Goal: Task Accomplishment & Management: Use online tool/utility

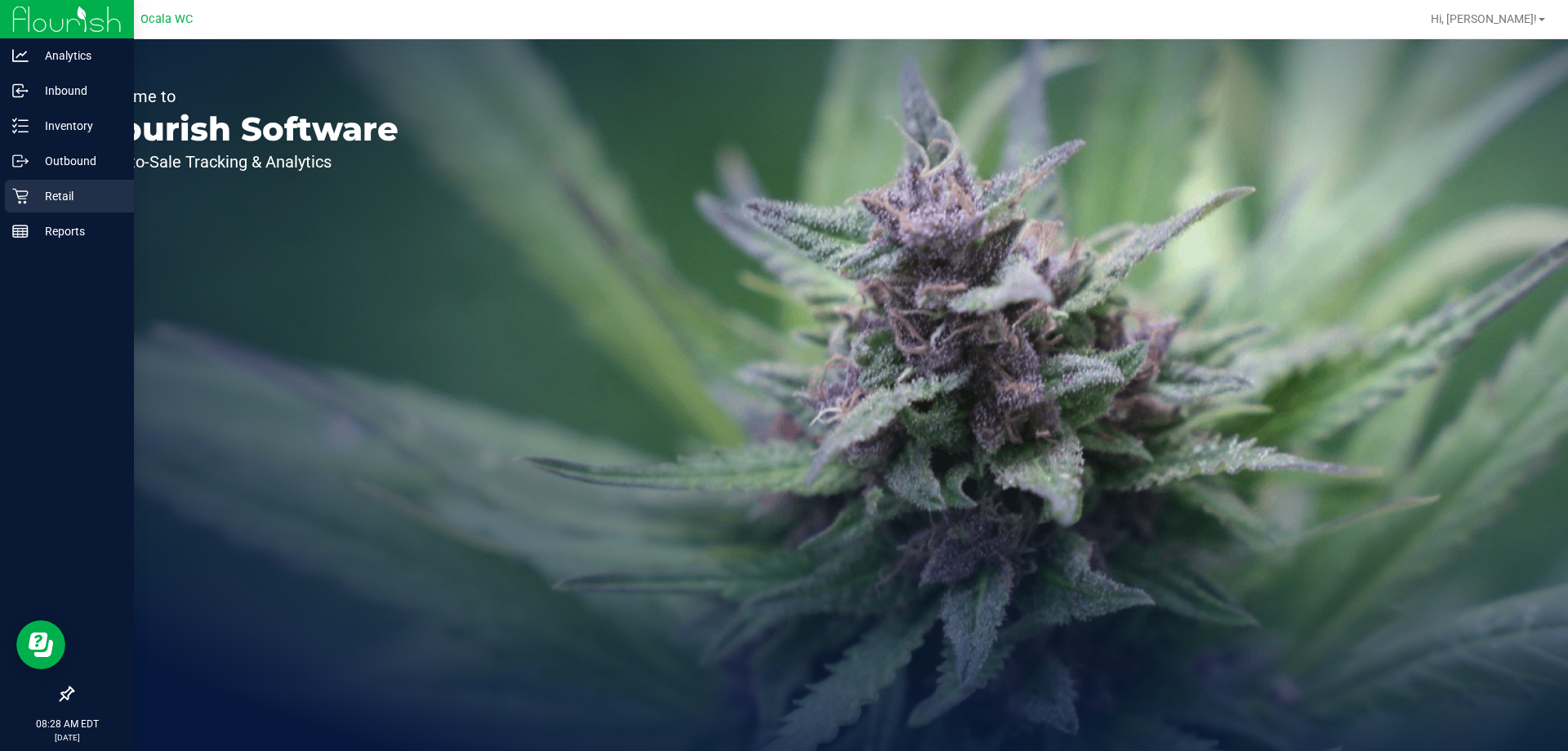
click at [66, 200] on p "Retail" at bounding box center [78, 196] width 98 height 20
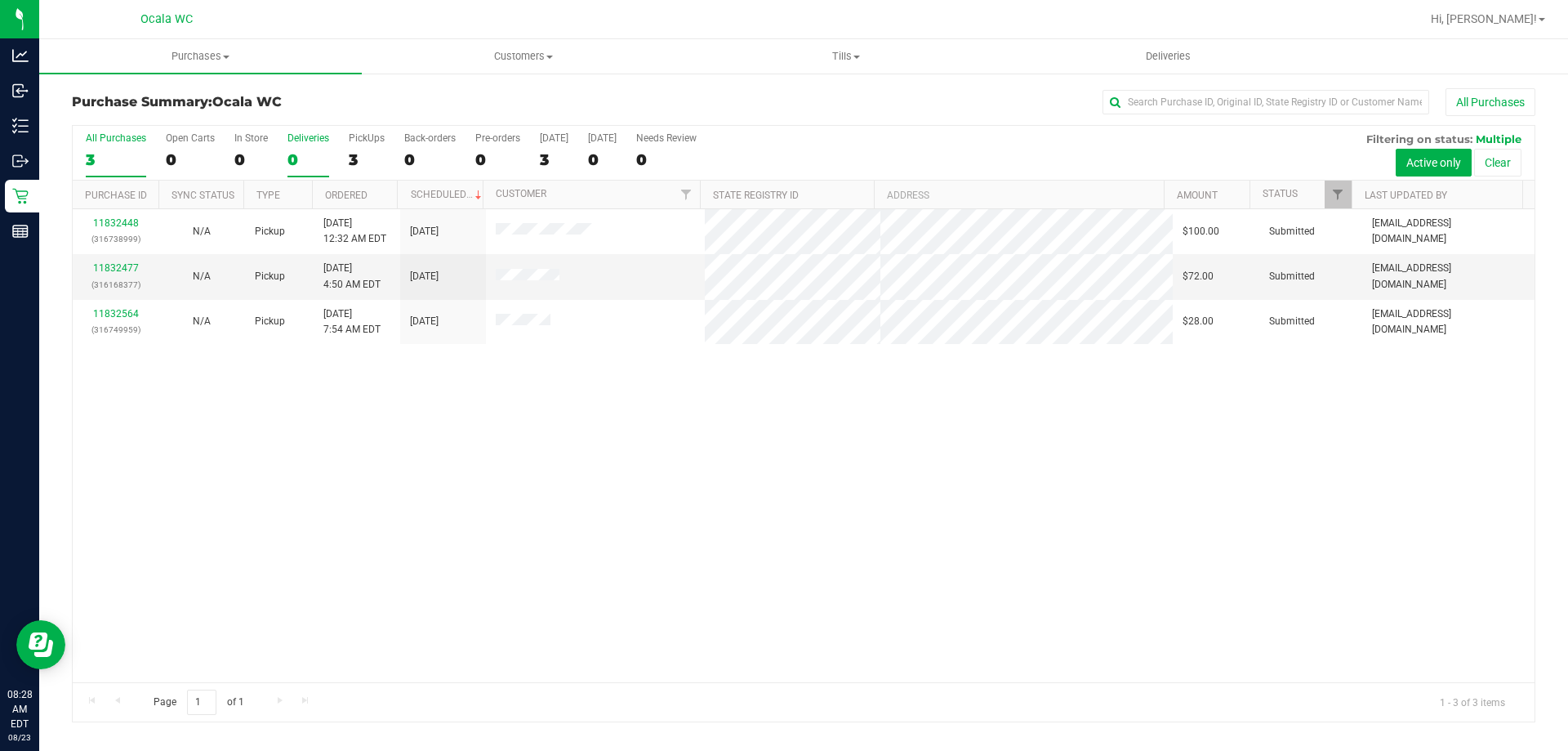
click at [299, 165] on div "0" at bounding box center [308, 159] width 41 height 19
click at [0, 0] on input "Deliveries 0" at bounding box center [0, 0] width 0 height 0
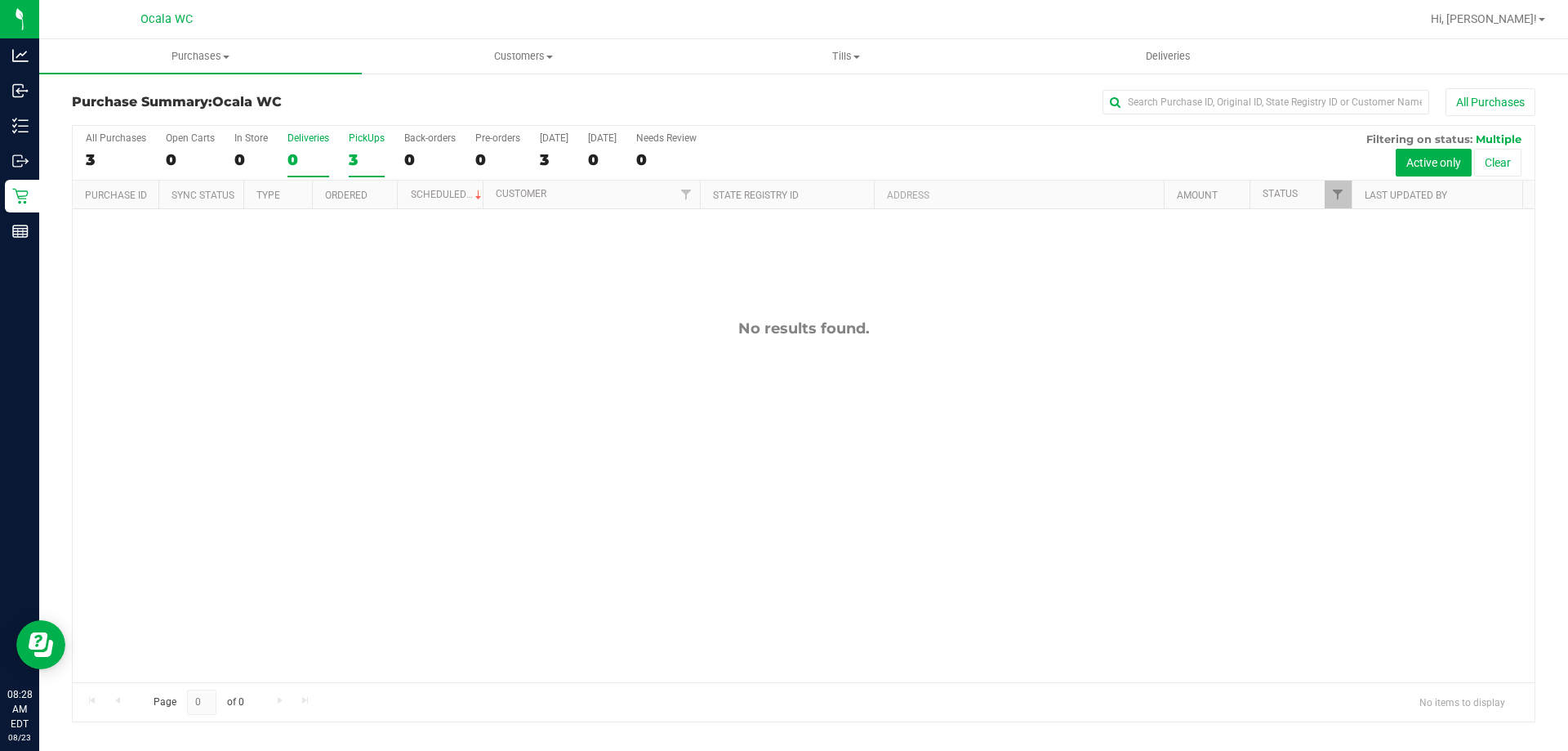
click at [350, 164] on div "3" at bounding box center [366, 159] width 36 height 19
click at [0, 0] on input "PickUps 3" at bounding box center [0, 0] width 0 height 0
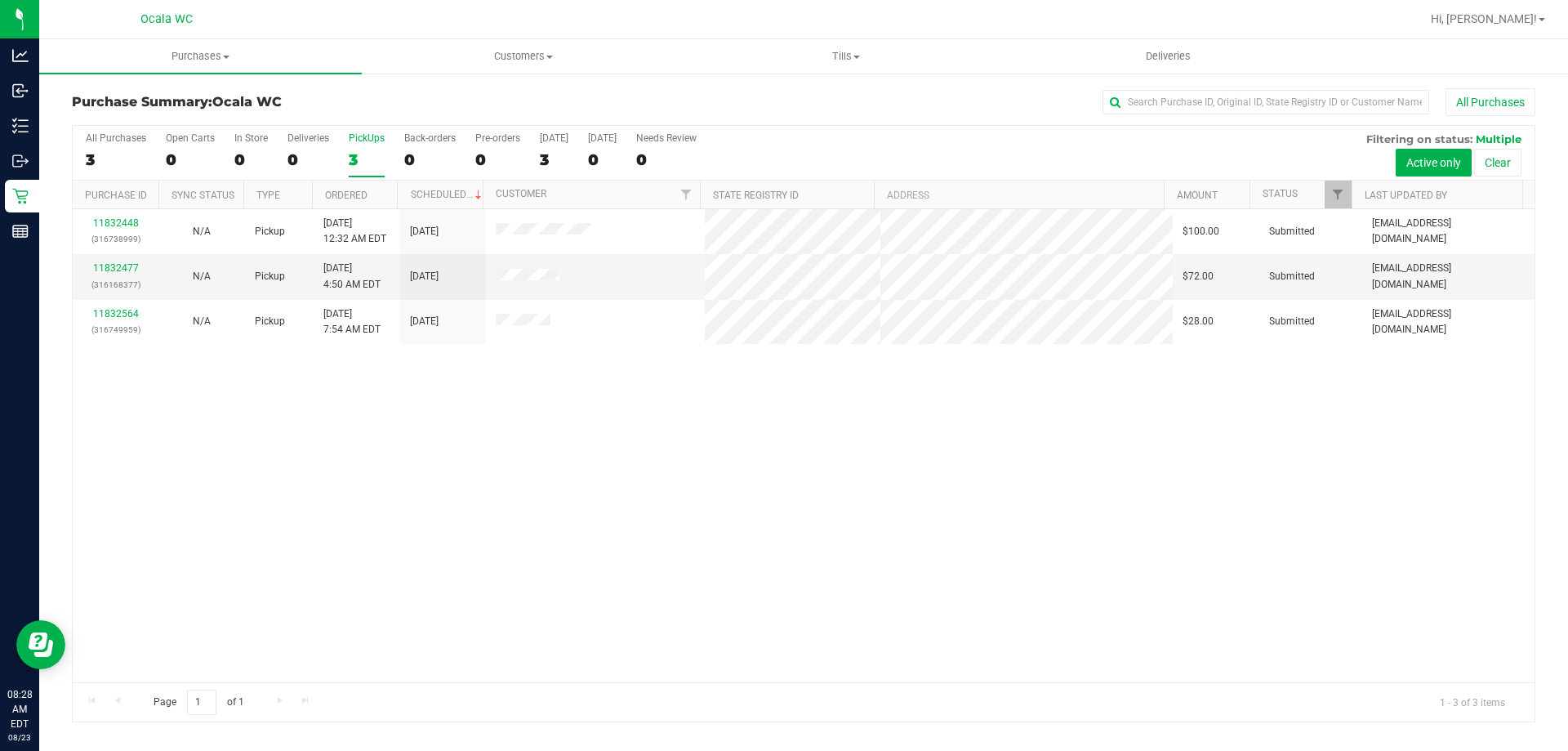
drag, startPoint x: 667, startPoint y: 464, endPoint x: 693, endPoint y: 475, distance: 28.2
click at [667, 464] on div "11832448 (316738999) N/A Pickup [DATE] 12:32 AM EDT 8/23/2025 $100.00 Submitted…" at bounding box center [804, 445] width 1462 height 473
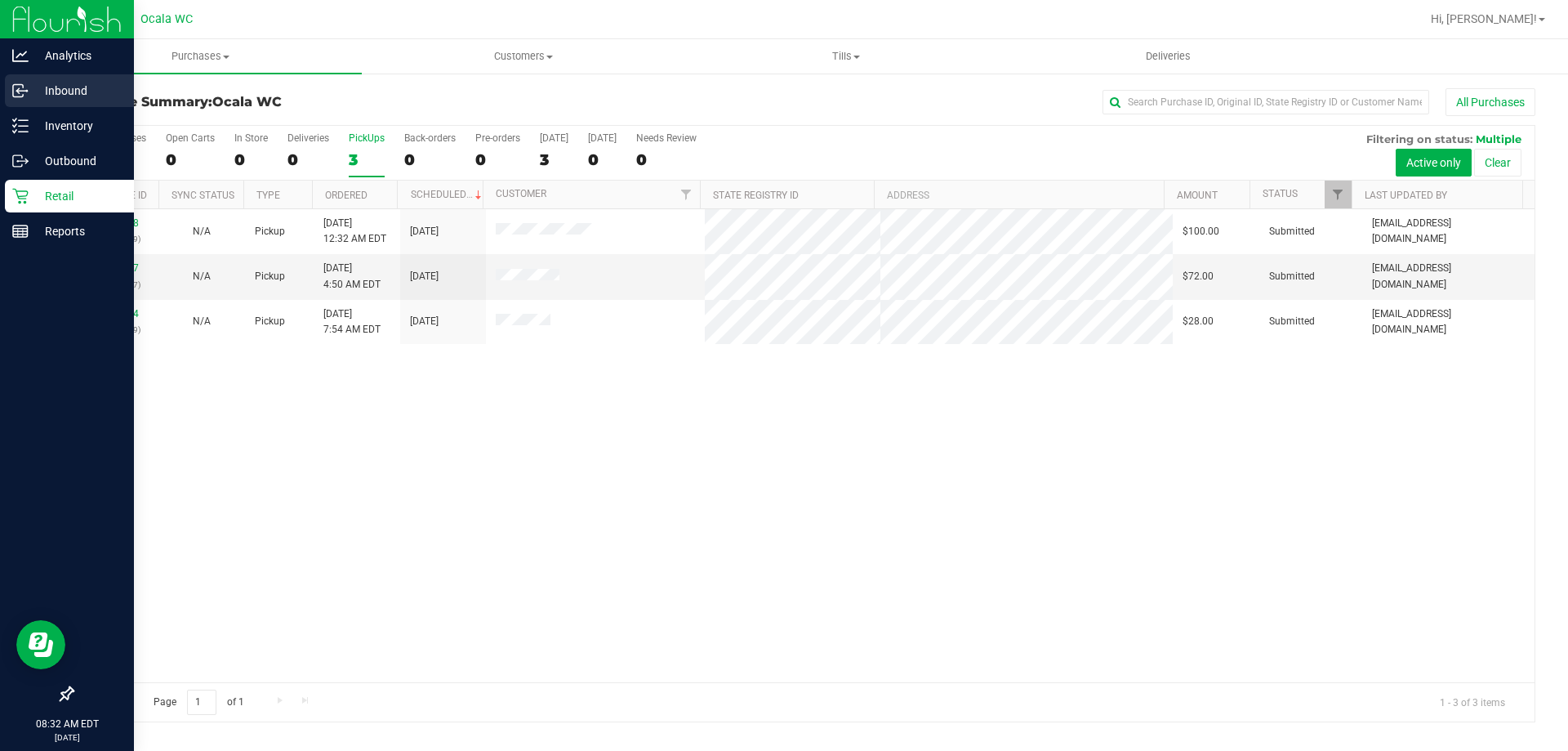
click at [54, 87] on p "Inbound" at bounding box center [78, 91] width 98 height 20
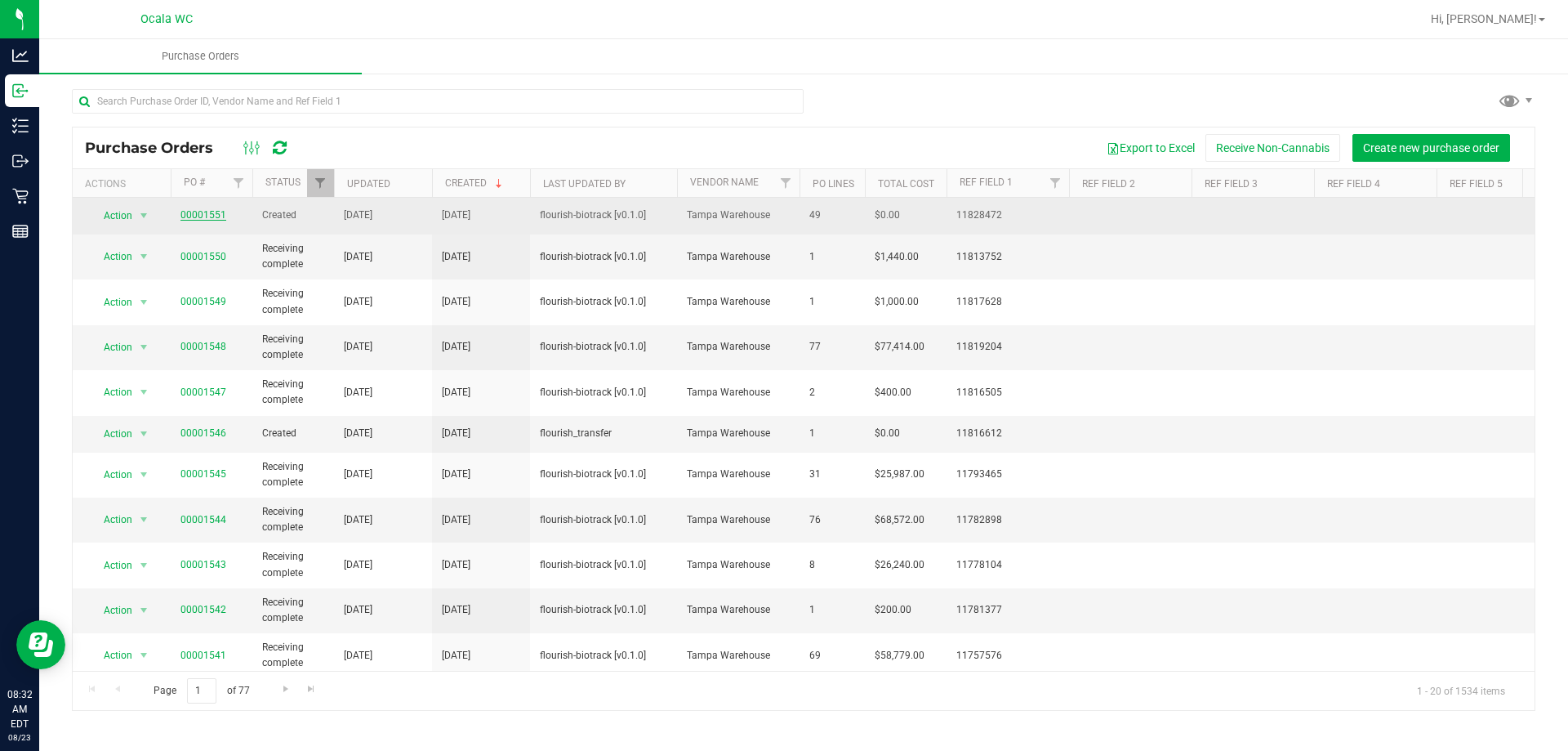
click at [202, 216] on link "00001551" at bounding box center [203, 215] width 45 height 12
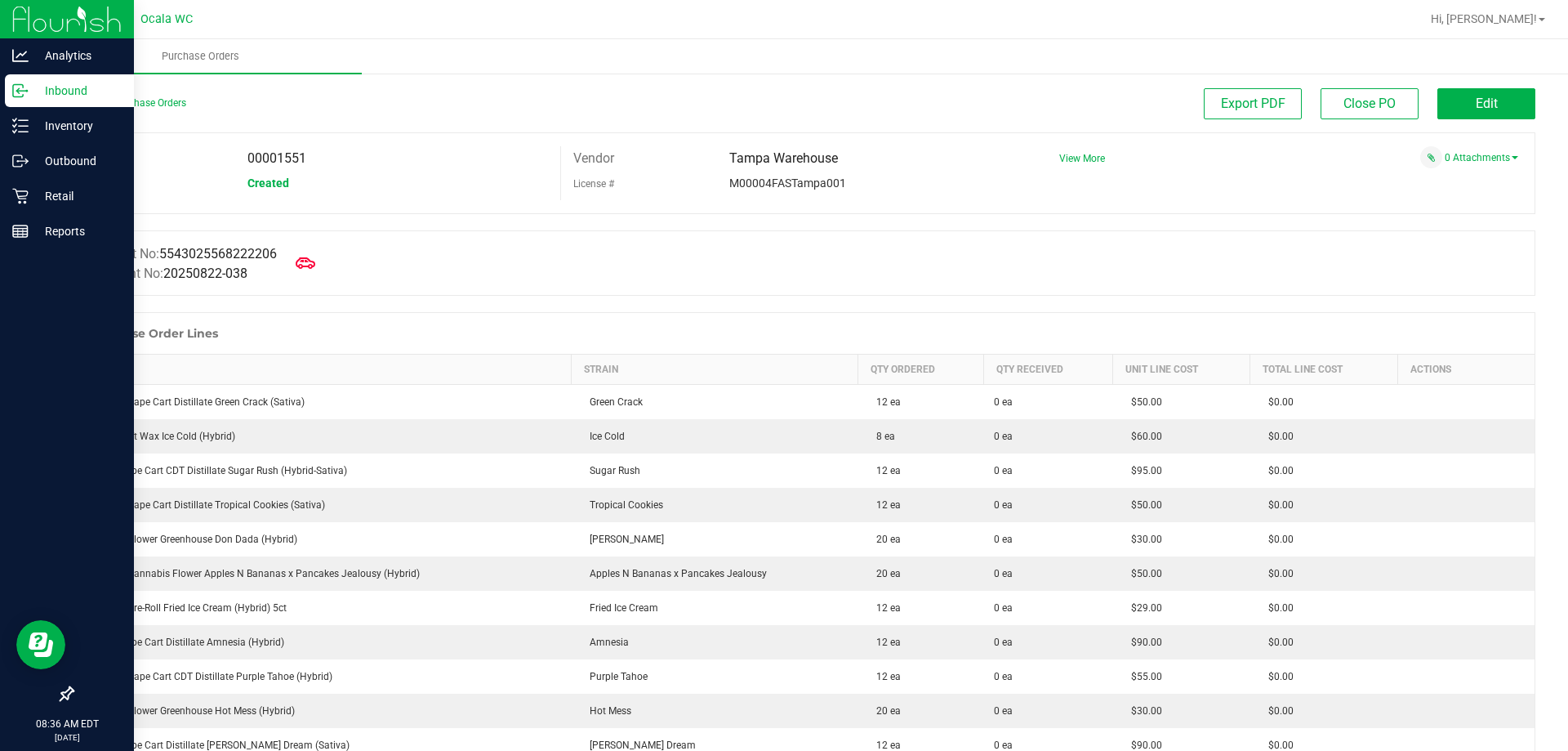
click at [29, 93] on p "Inbound" at bounding box center [78, 91] width 98 height 20
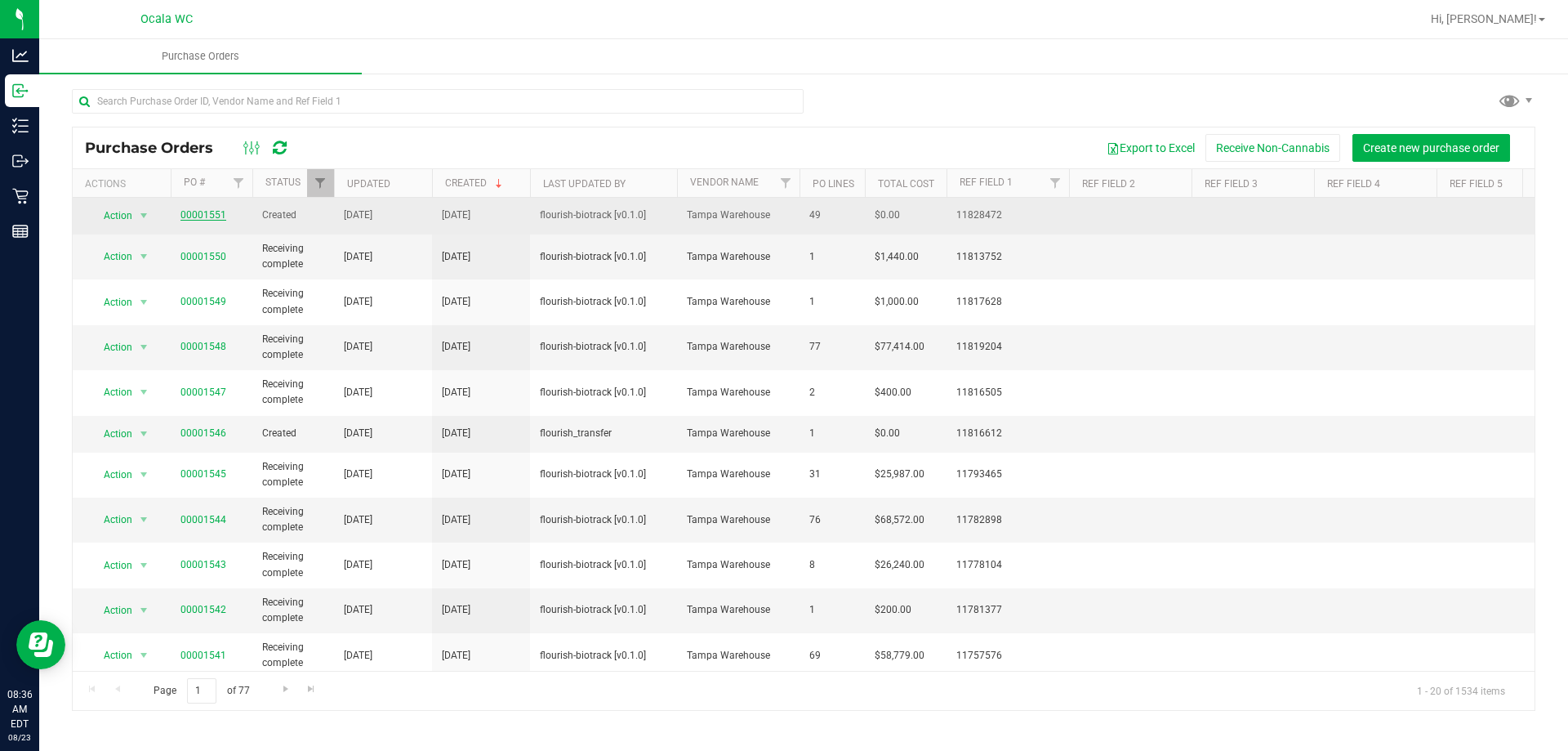
click at [185, 214] on link "00001551" at bounding box center [203, 215] width 45 height 12
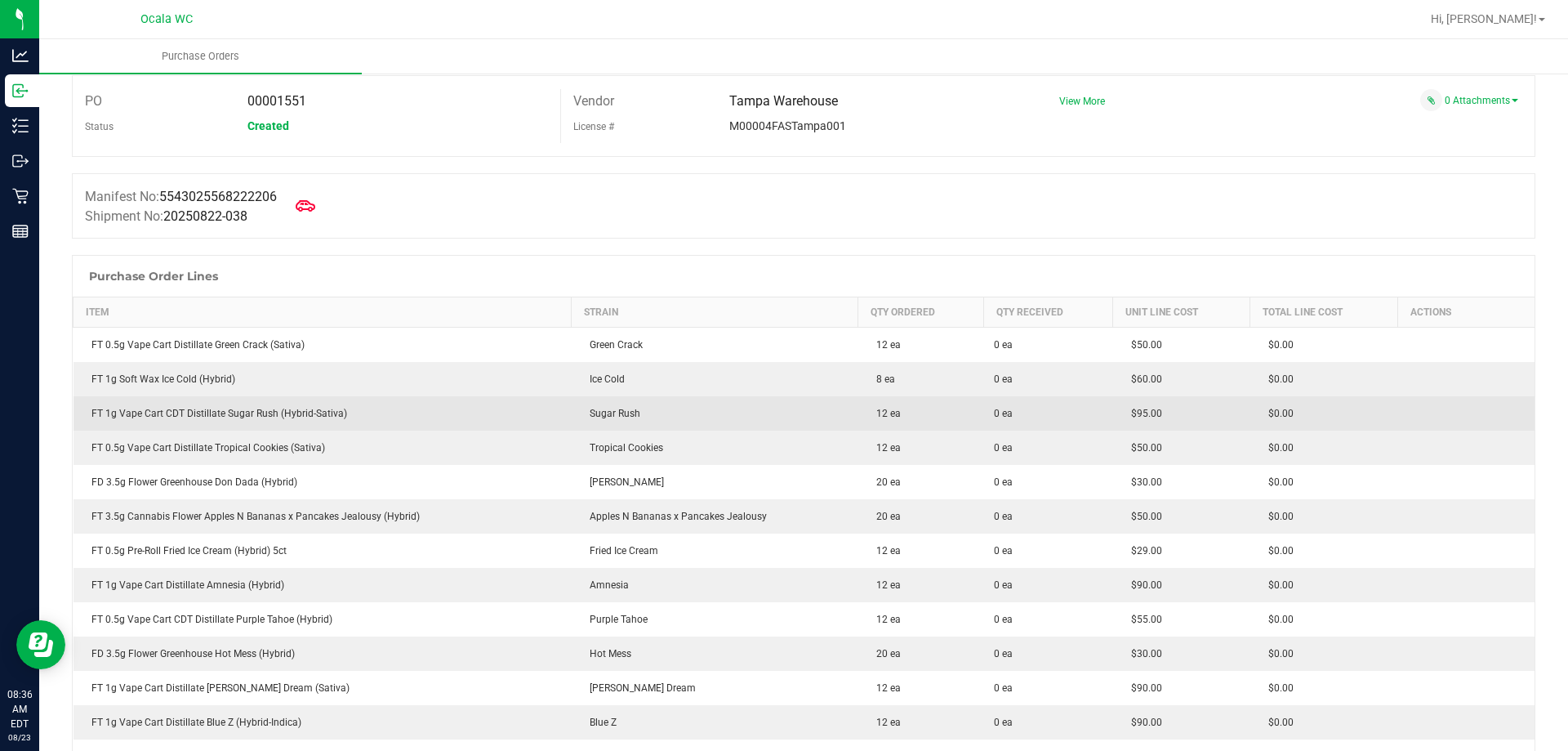
scroll to position [163, 0]
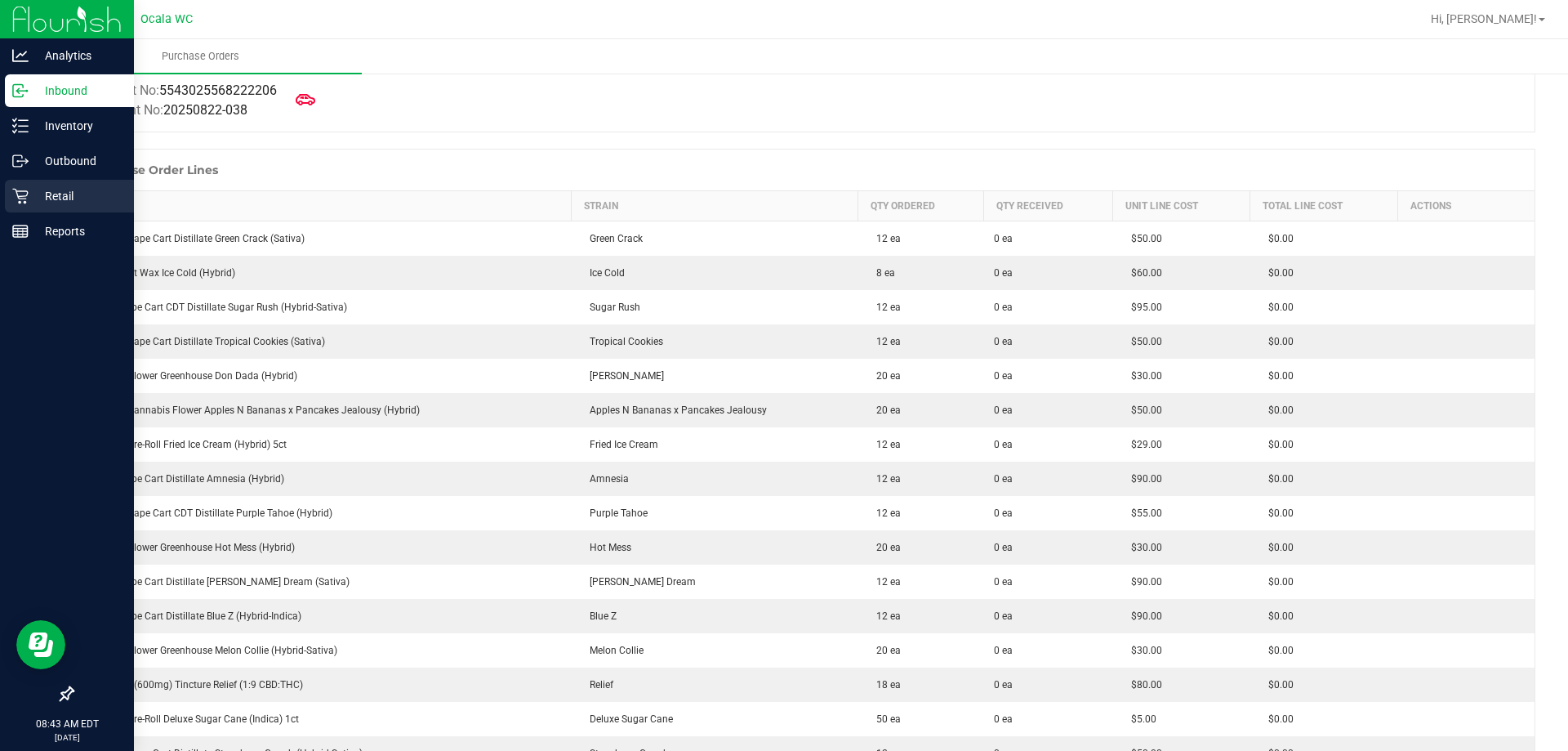
click at [31, 196] on p "Retail" at bounding box center [78, 196] width 98 height 20
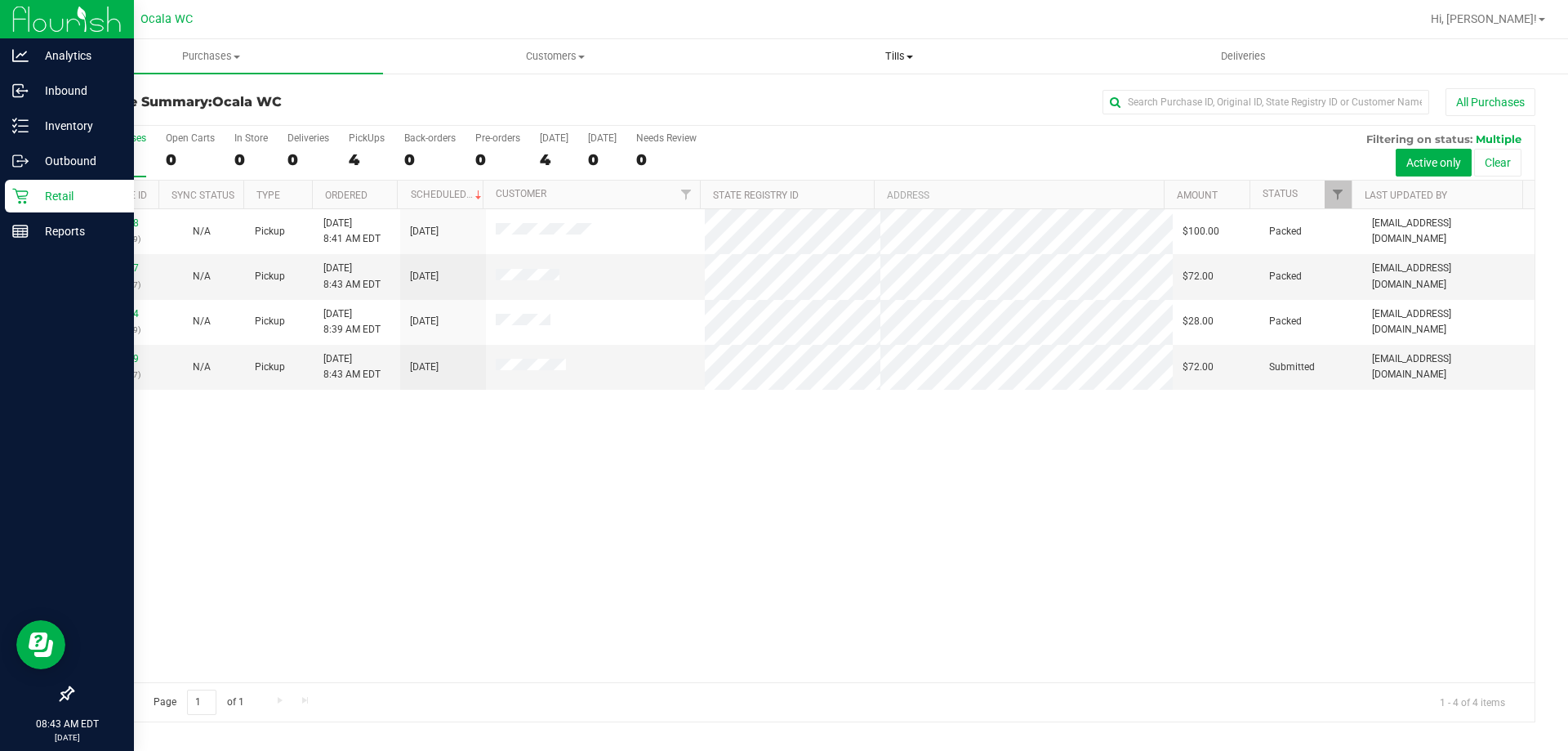
click at [901, 61] on span "Tills" at bounding box center [899, 56] width 342 height 15
click at [814, 101] on span "Manage tills" at bounding box center [782, 98] width 110 height 14
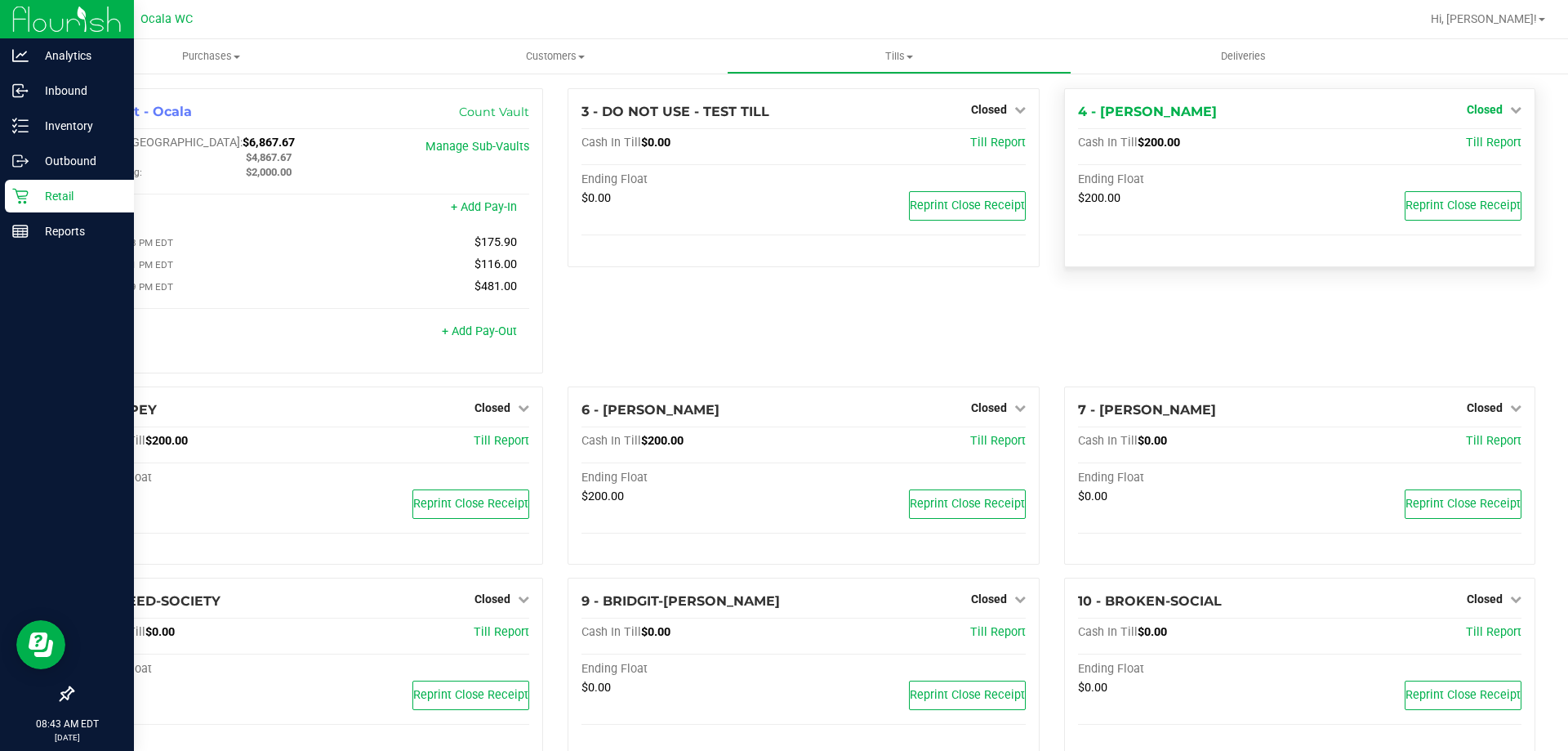
click at [1470, 106] on span "Closed" at bounding box center [1484, 109] width 36 height 13
click at [1468, 142] on link "Open Till" at bounding box center [1484, 143] width 43 height 13
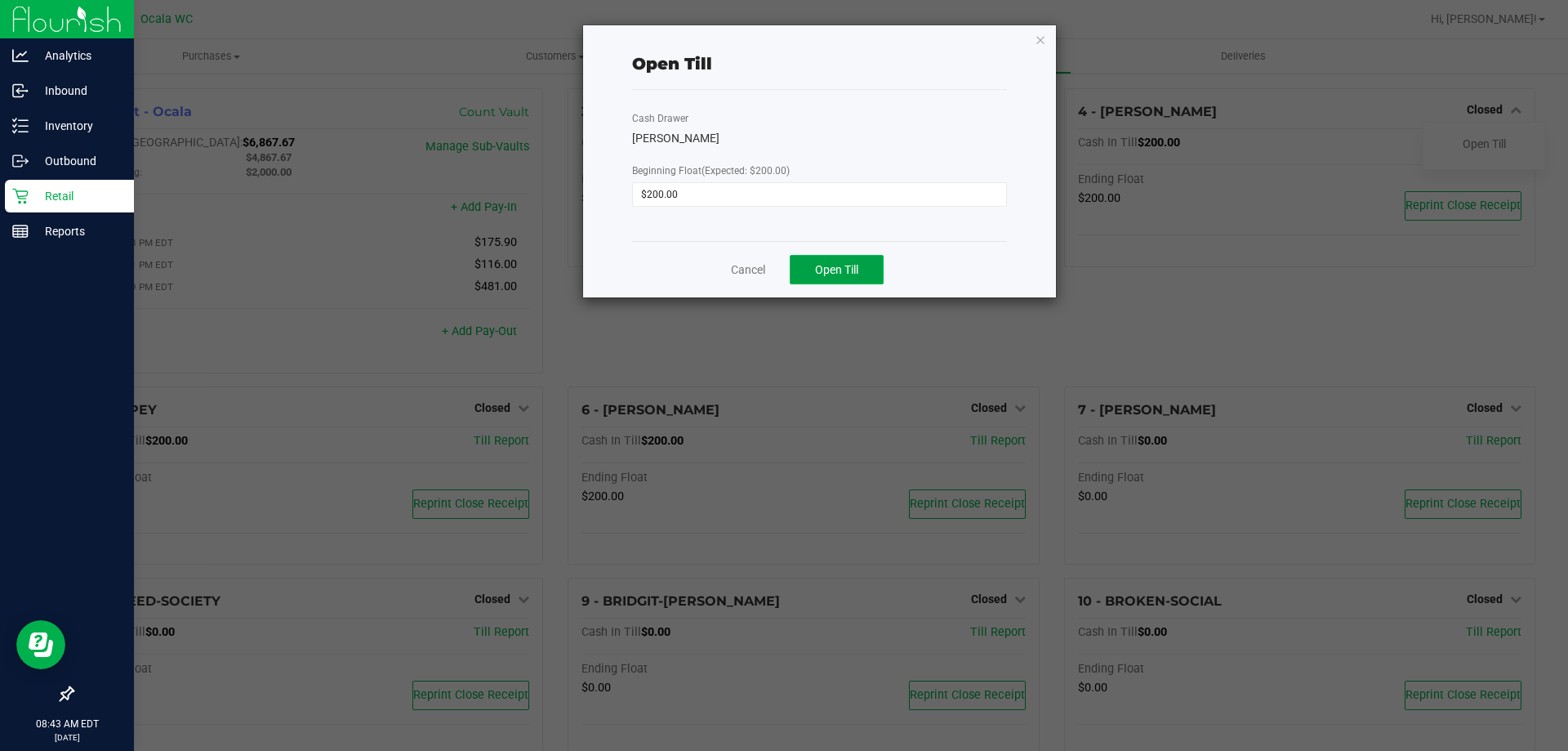
click at [818, 269] on span "Open Till" at bounding box center [836, 269] width 43 height 13
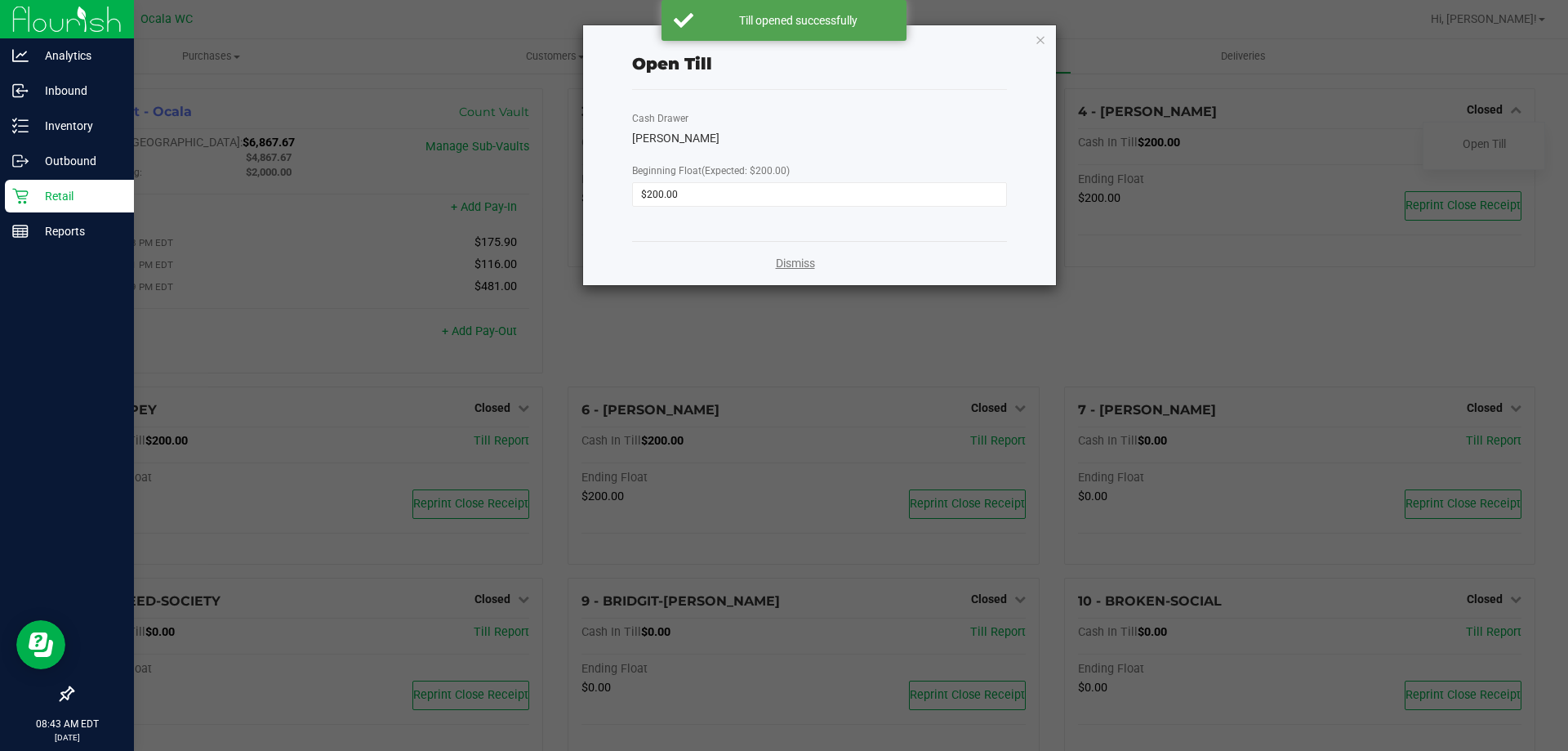
click at [776, 260] on link "Dismiss" at bounding box center [796, 263] width 39 height 17
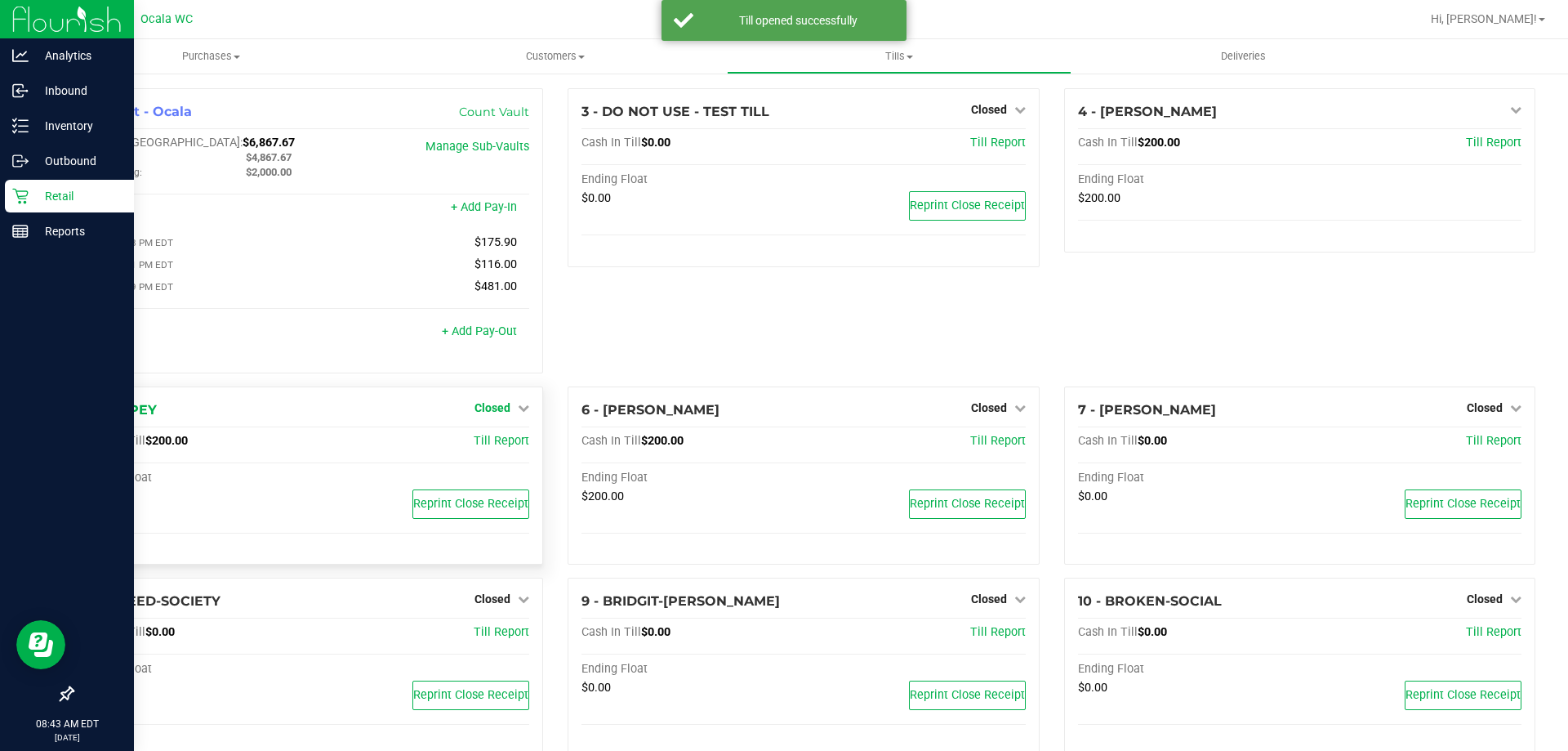
click at [499, 412] on span "Closed" at bounding box center [492, 407] width 36 height 13
click at [497, 438] on div "Open Till" at bounding box center [492, 441] width 121 height 21
click at [497, 446] on link "Open Till" at bounding box center [492, 441] width 43 height 13
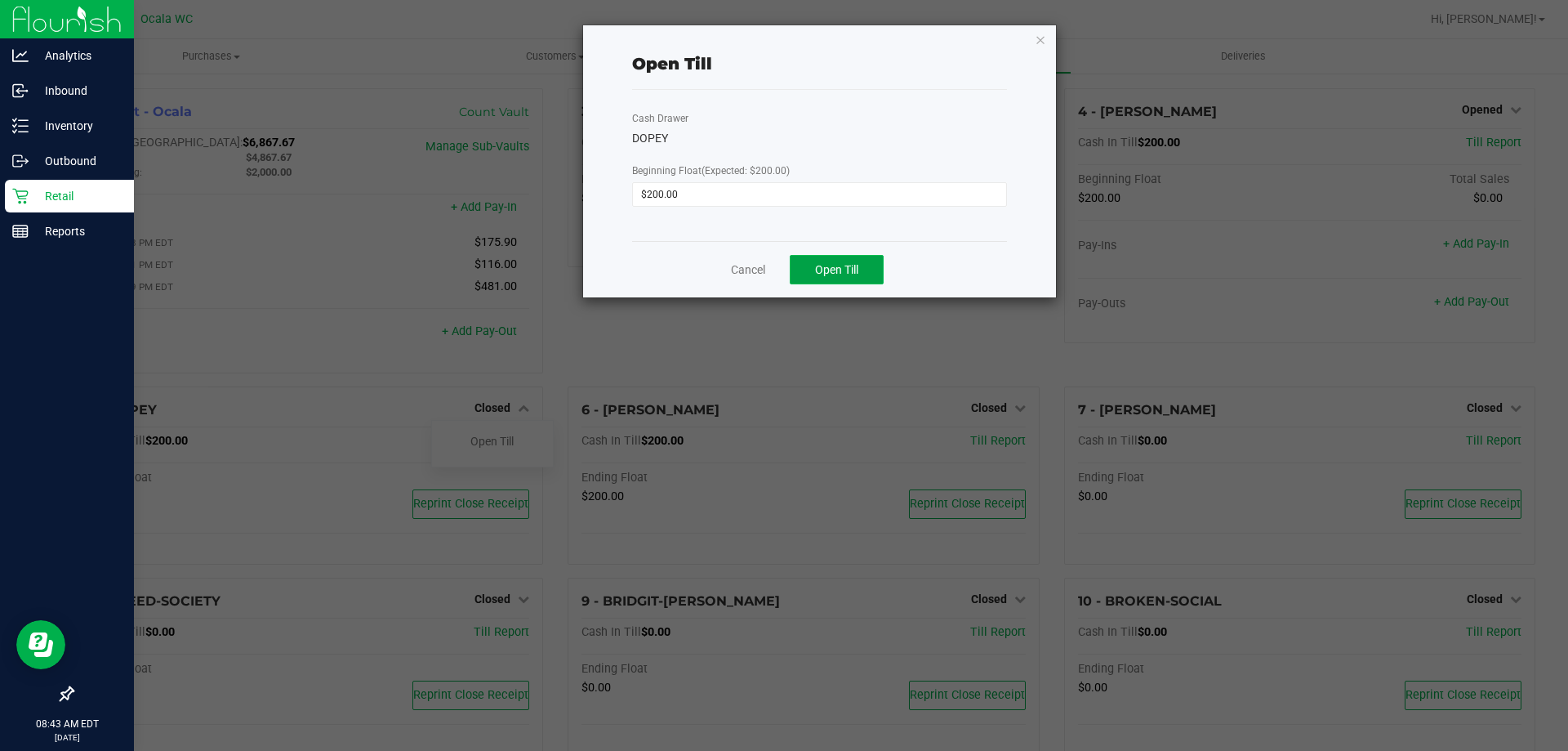
click at [852, 267] on span "Open Till" at bounding box center [836, 269] width 43 height 13
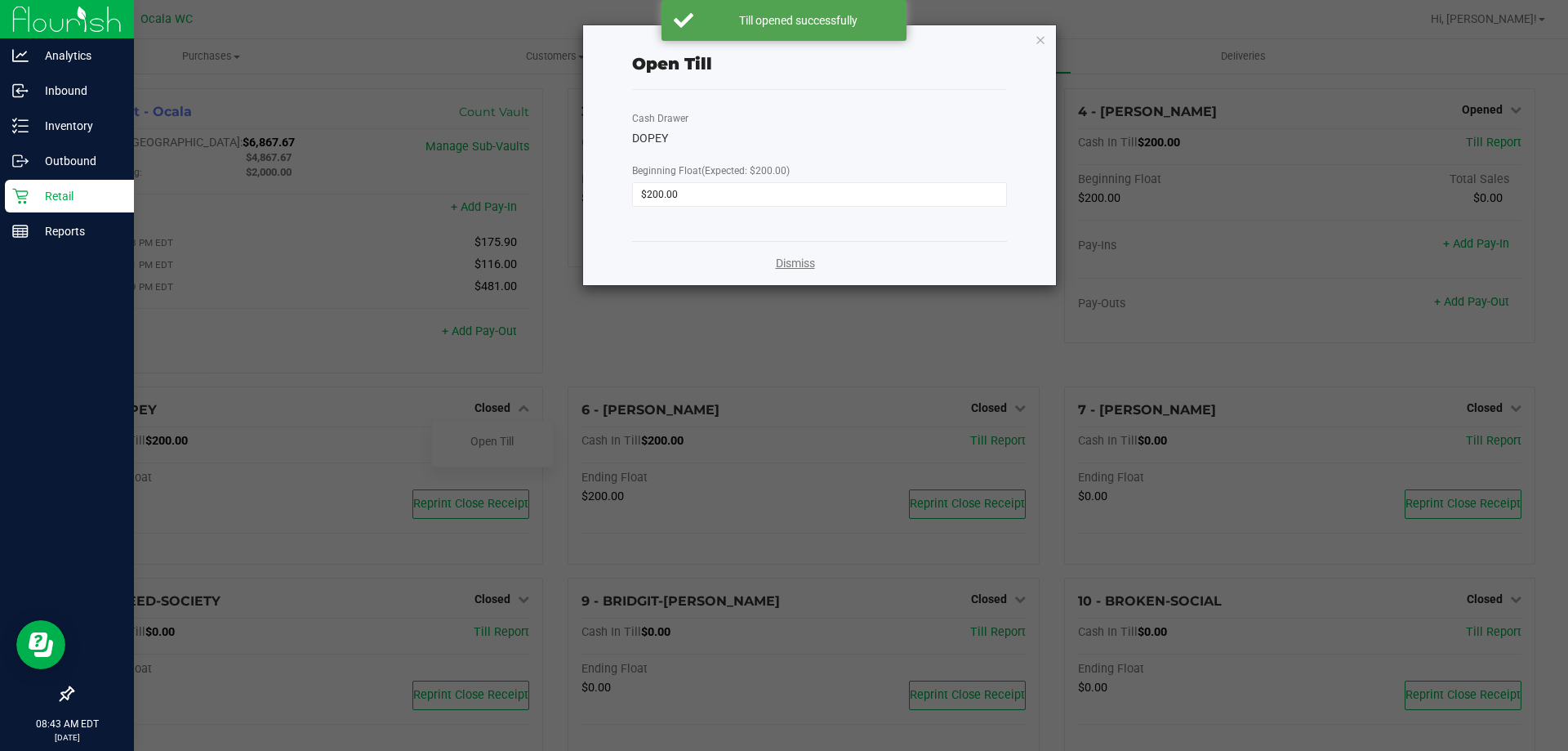
click at [800, 261] on link "Dismiss" at bounding box center [796, 263] width 39 height 17
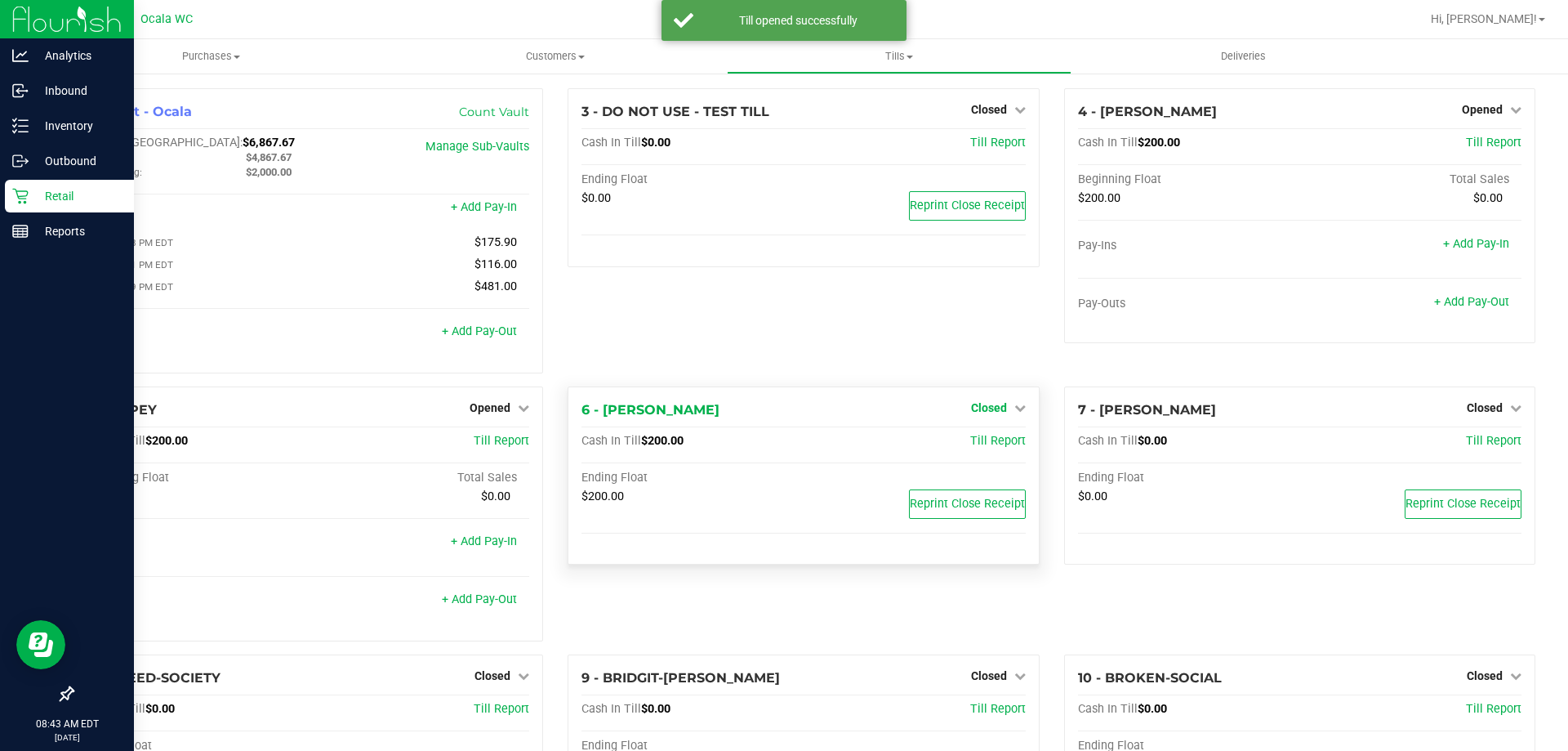
click at [992, 414] on span "Closed" at bounding box center [989, 407] width 36 height 13
click at [987, 448] on link "Open Till" at bounding box center [989, 441] width 43 height 13
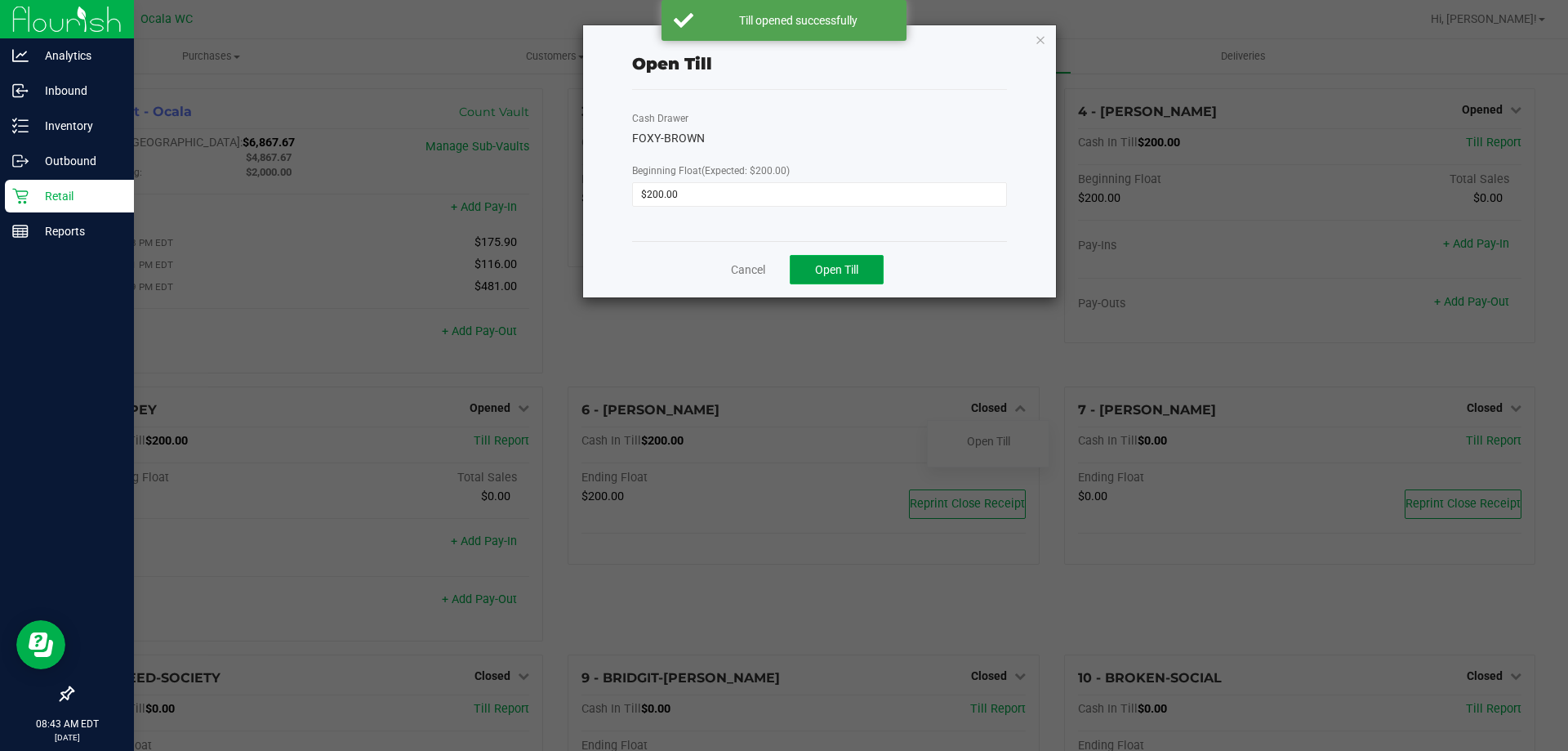
click at [853, 267] on span "Open Till" at bounding box center [836, 269] width 43 height 13
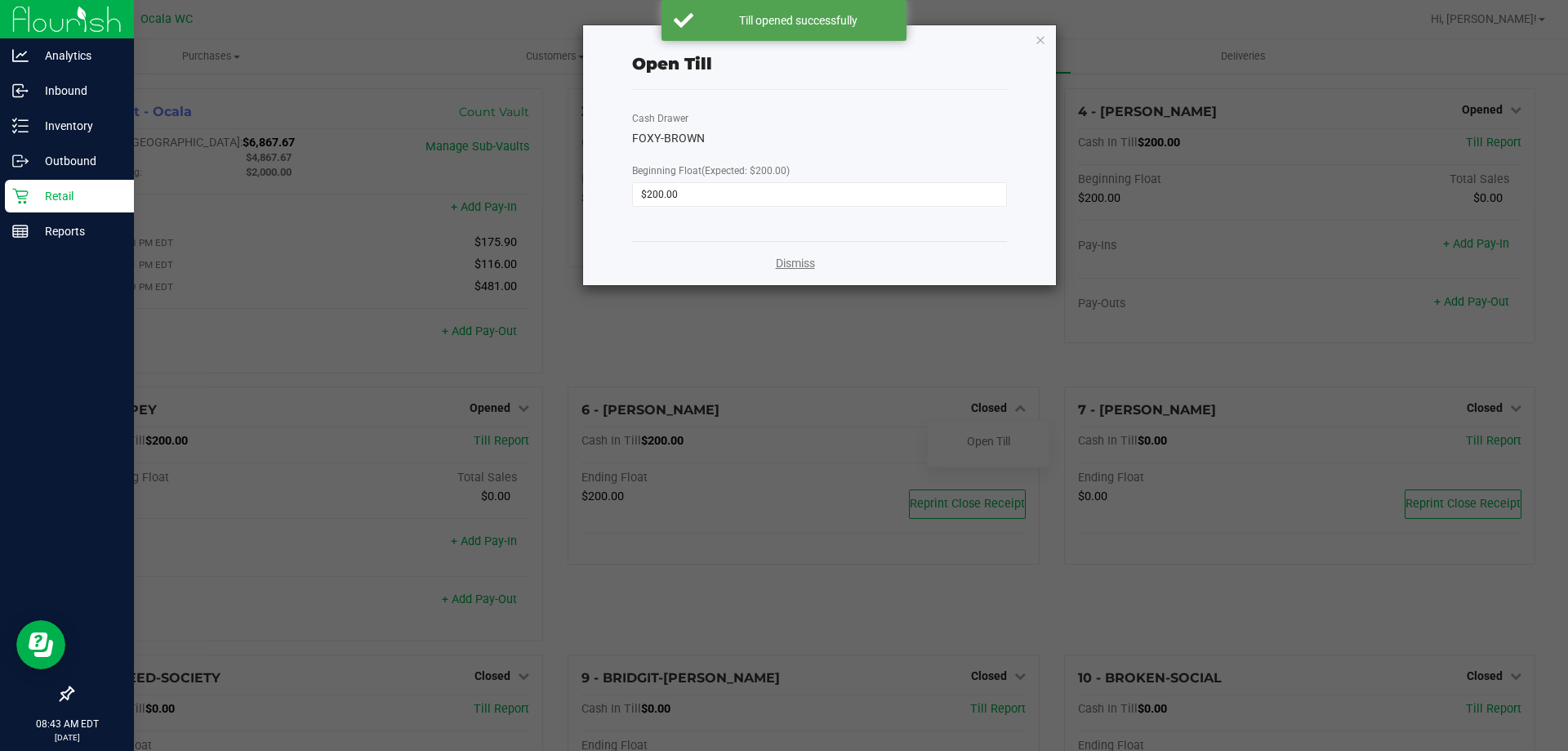
click at [796, 267] on link "Dismiss" at bounding box center [796, 263] width 39 height 17
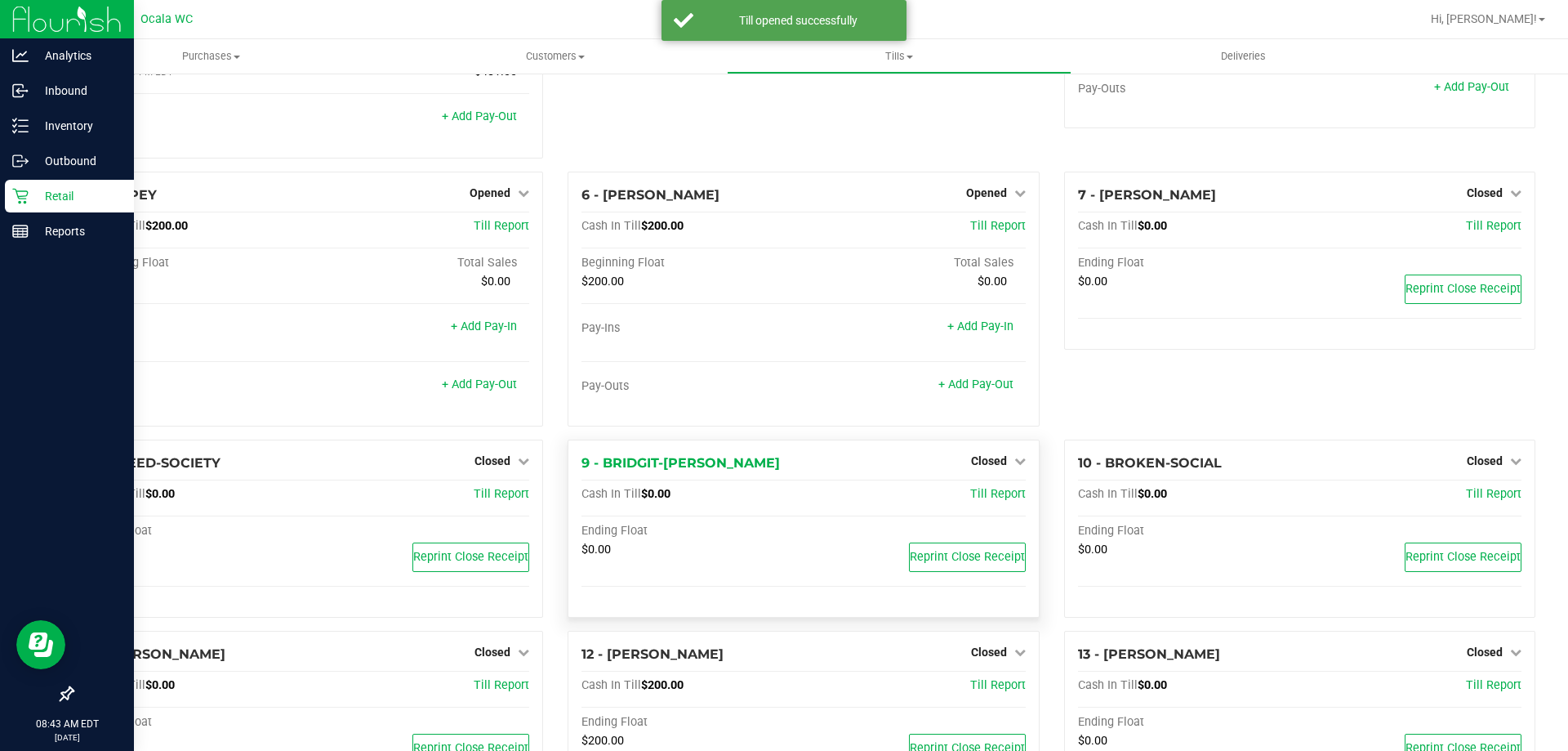
scroll to position [245, 0]
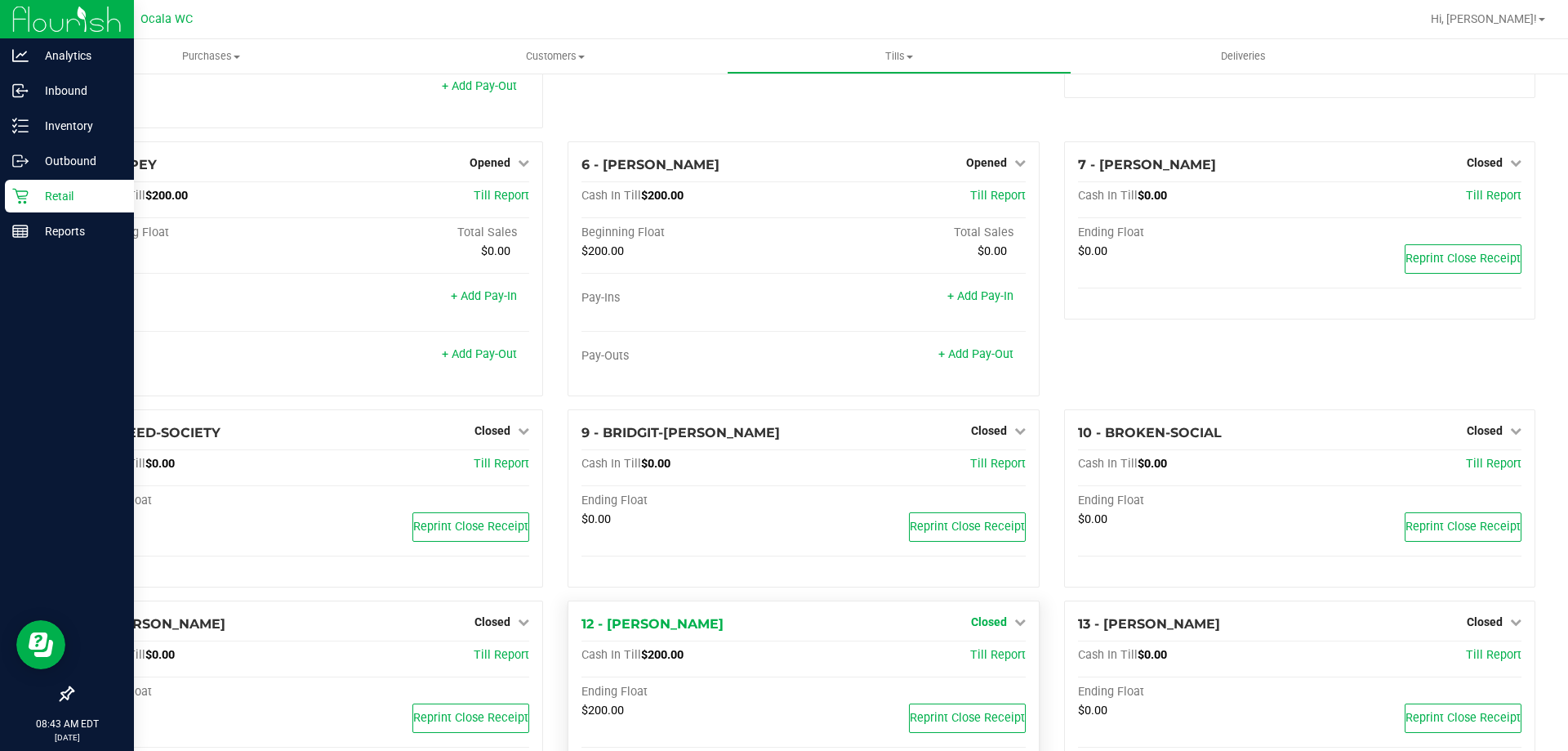
click at [992, 627] on span "Closed" at bounding box center [989, 621] width 36 height 13
click at [983, 658] on link "Open Till" at bounding box center [989, 656] width 43 height 13
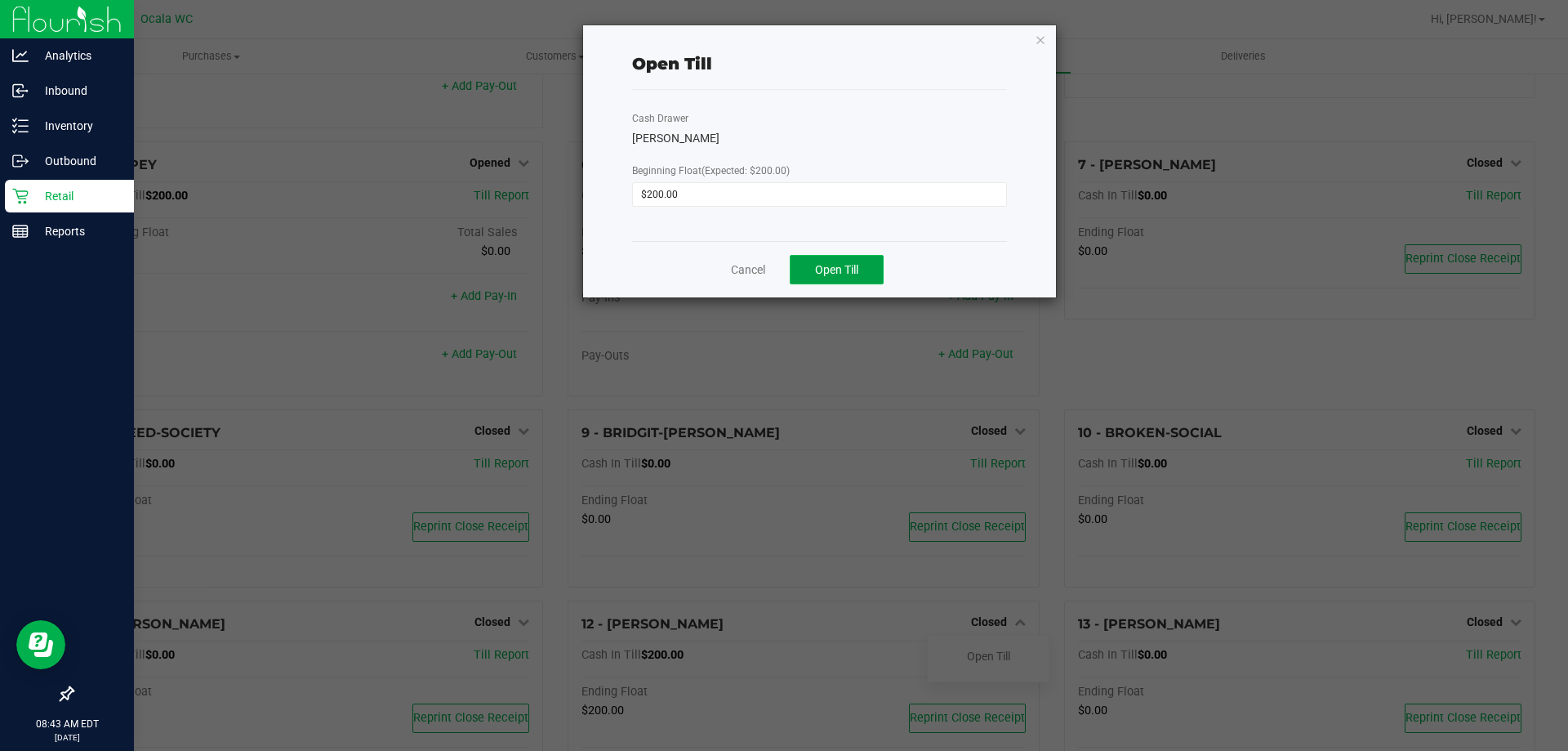
click at [871, 265] on button "Open Till" at bounding box center [836, 270] width 93 height 30
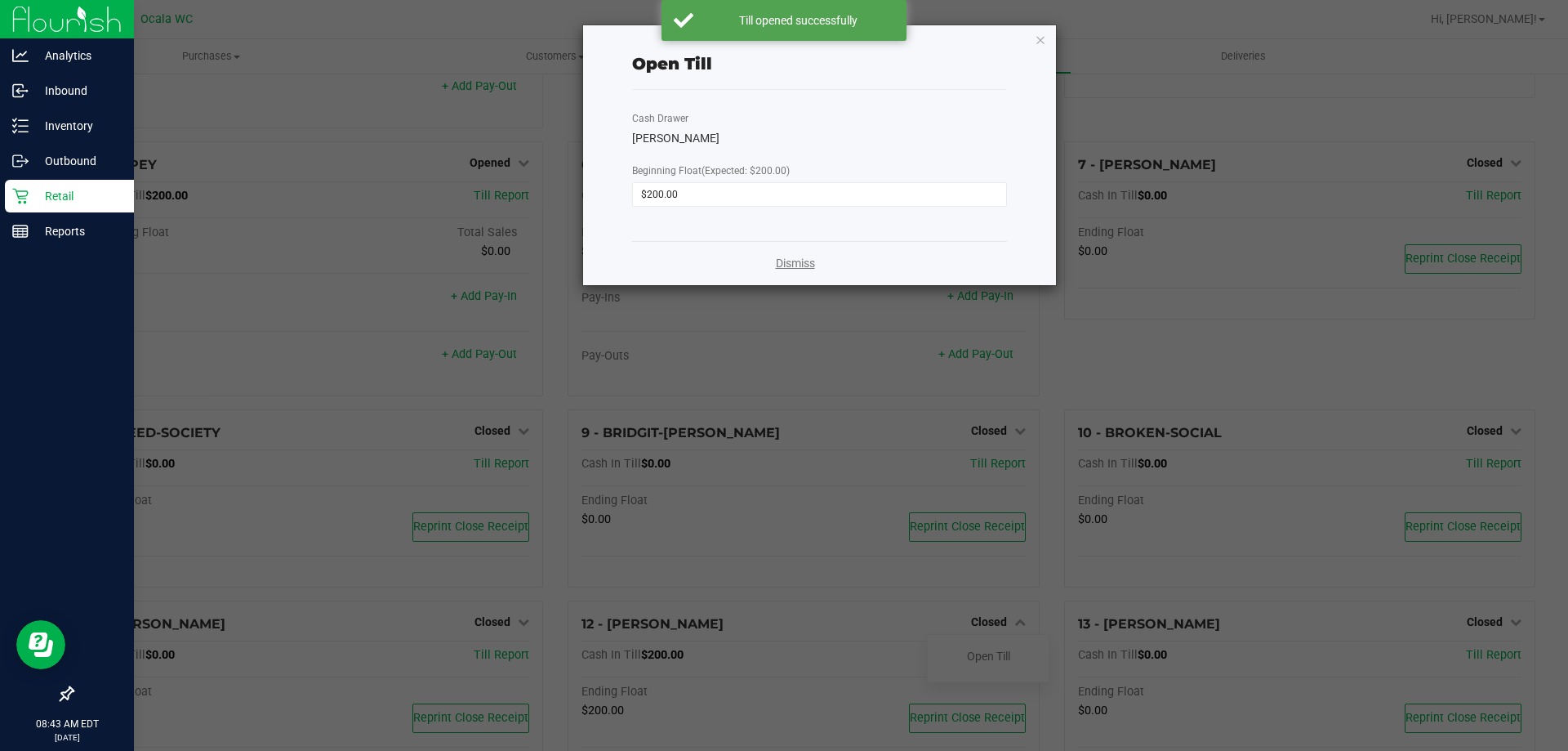
click at [796, 265] on link "Dismiss" at bounding box center [796, 263] width 39 height 17
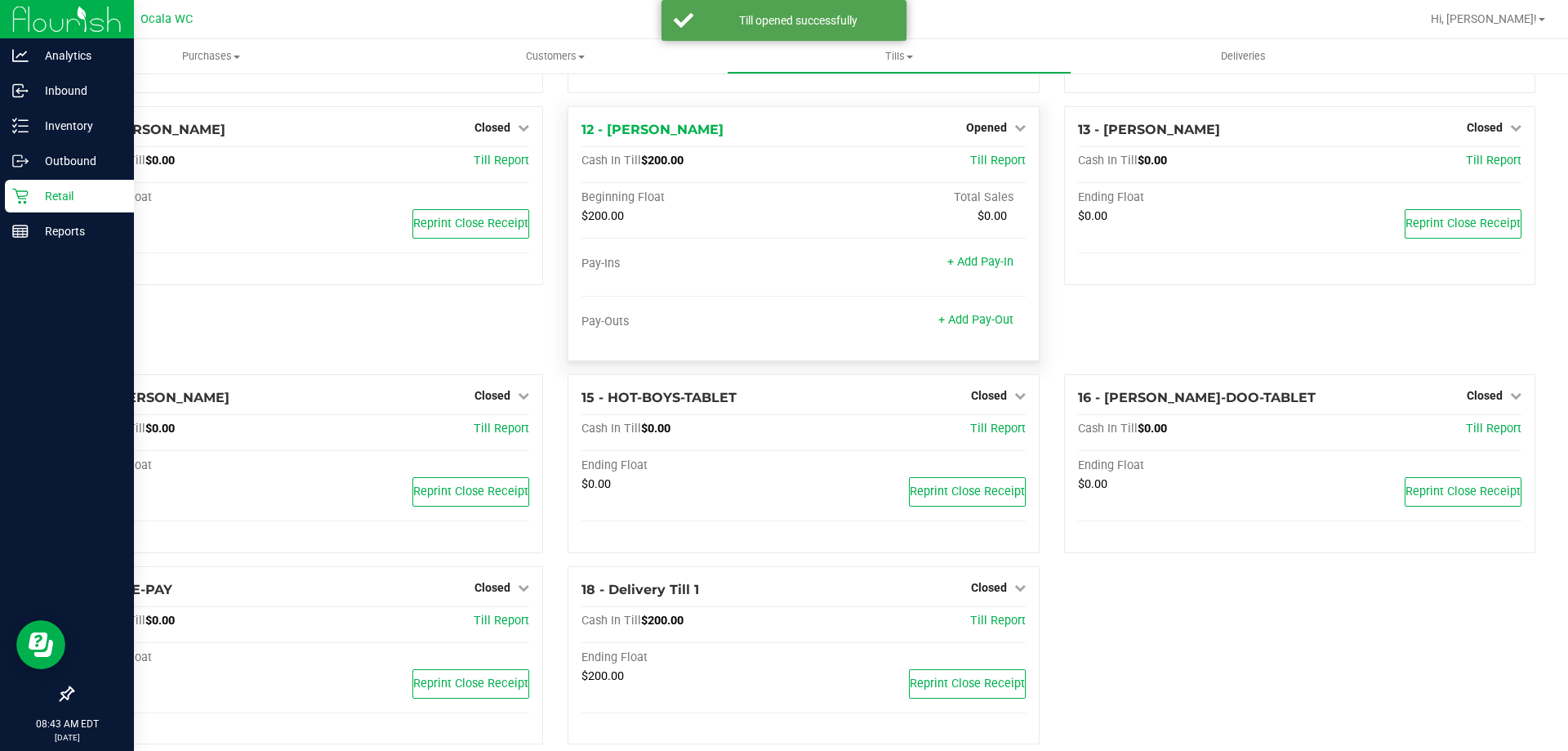
scroll to position [767, 0]
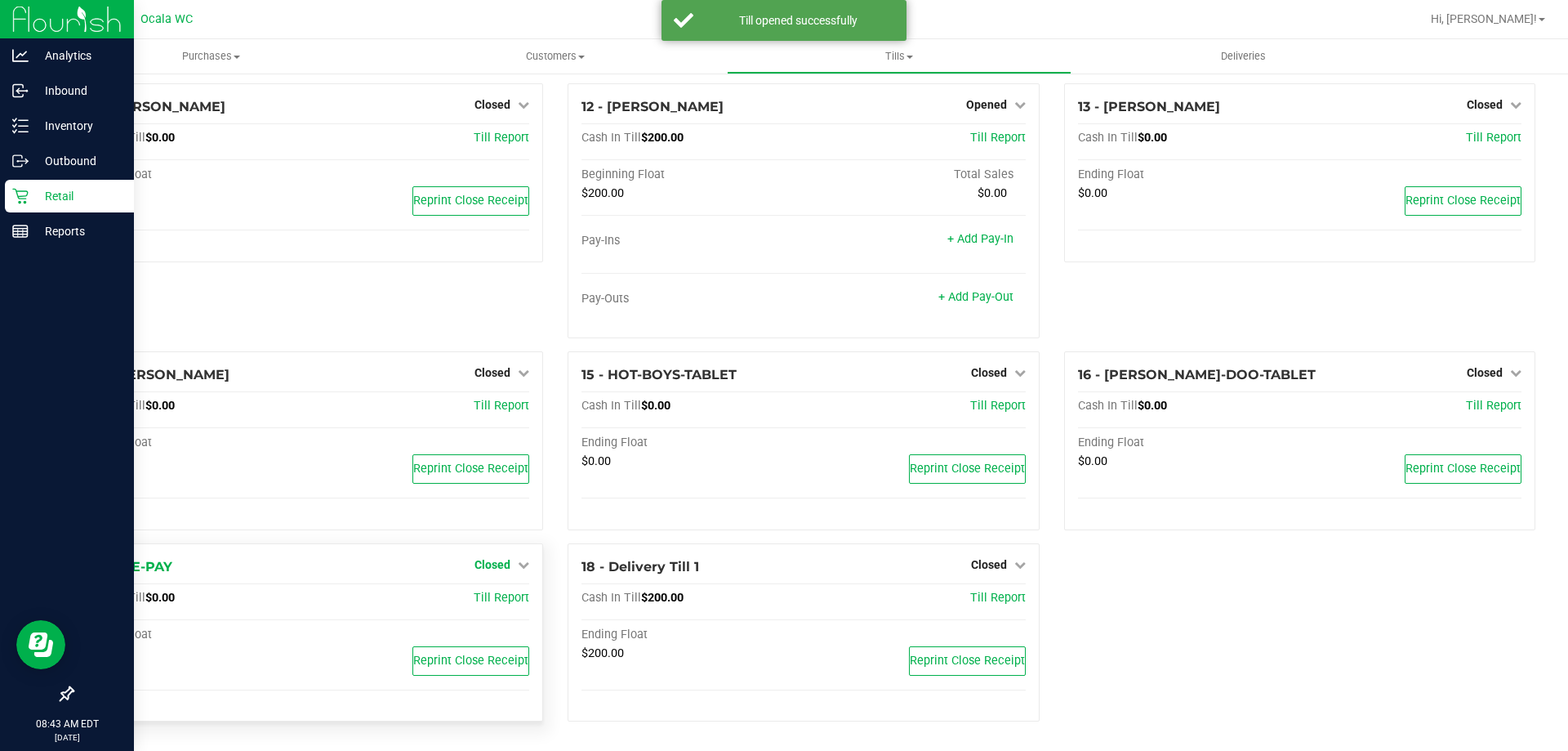
click at [509, 566] on link "Closed" at bounding box center [502, 564] width 55 height 13
click at [496, 599] on link "Open Till" at bounding box center [492, 597] width 43 height 13
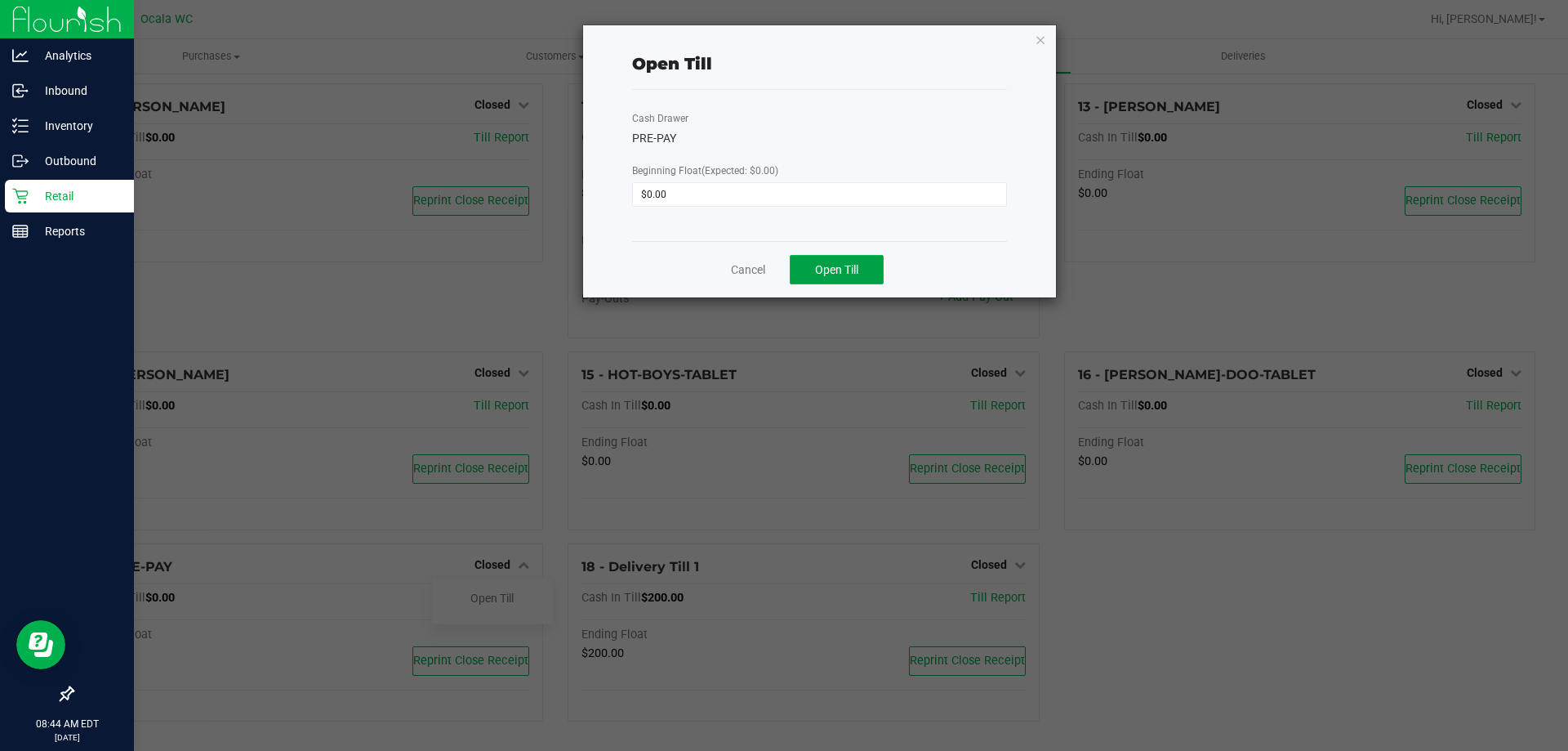
click at [838, 282] on button "Open Till" at bounding box center [836, 270] width 93 height 30
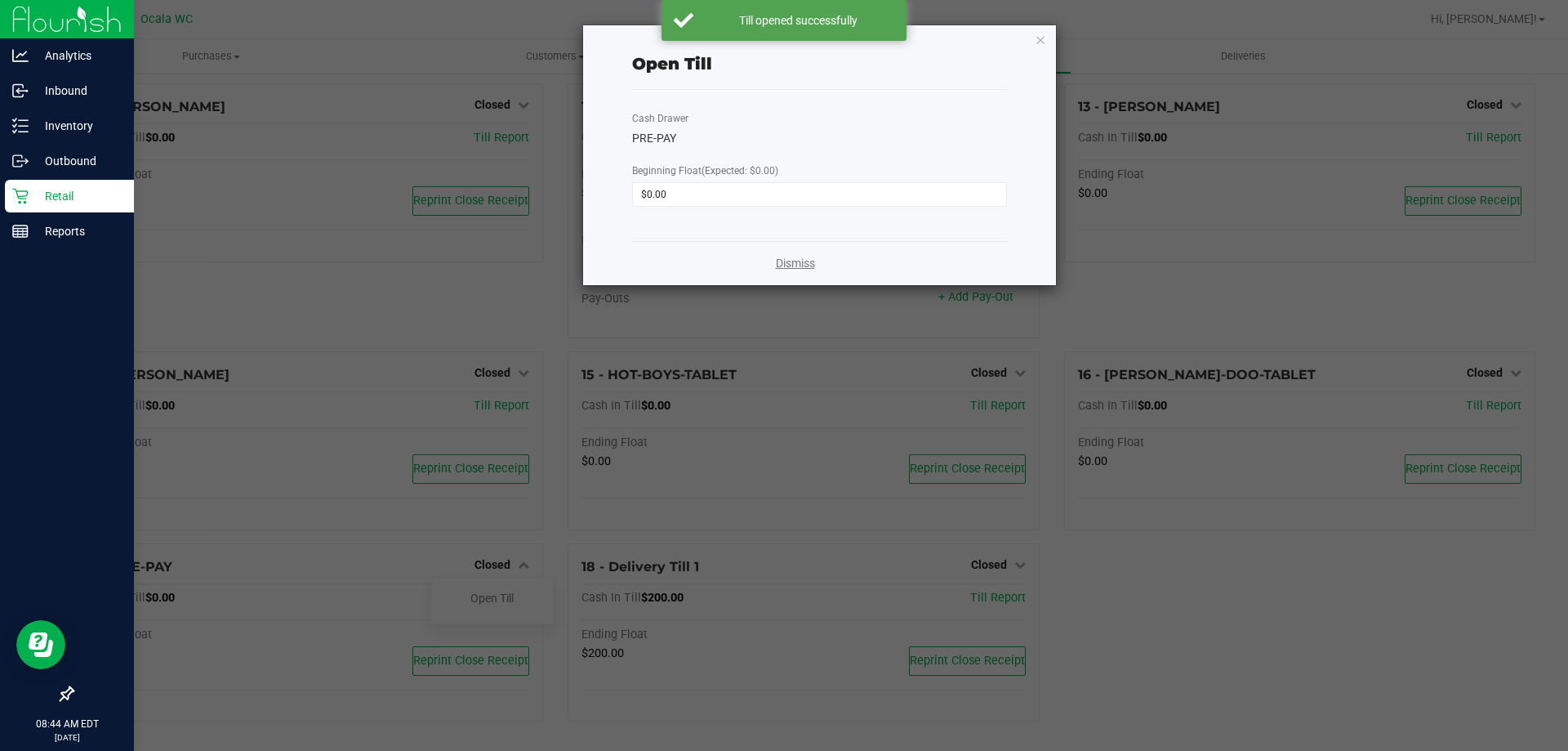
click at [802, 263] on link "Dismiss" at bounding box center [796, 263] width 39 height 17
